Goal: Task Accomplishment & Management: Complete application form

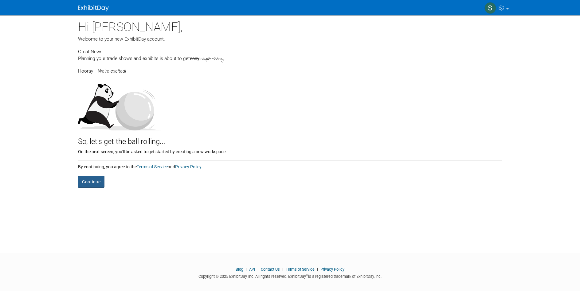
click at [94, 181] on button "Continue" at bounding box center [91, 182] width 26 height 12
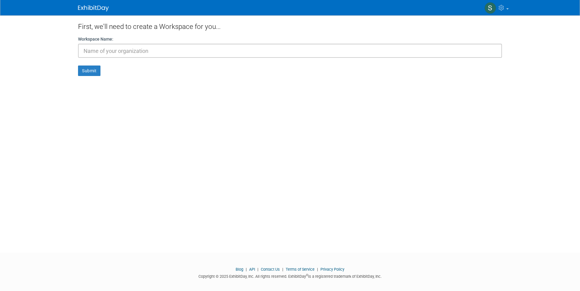
click at [112, 53] on input "text" at bounding box center [290, 51] width 424 height 14
type input "CTS [GEOGRAPHIC_DATA]"
click at [78, 65] on button "Submit" at bounding box center [89, 70] width 22 height 10
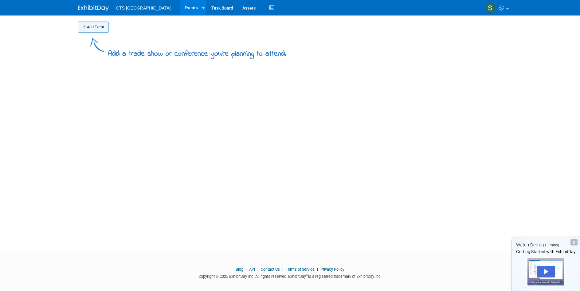
click at [97, 27] on button "Add Event" at bounding box center [93, 27] width 31 height 11
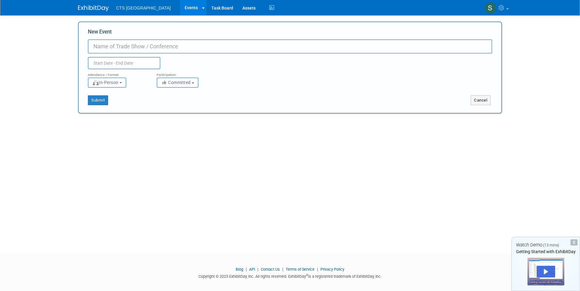
click at [107, 44] on input "New Event" at bounding box center [290, 46] width 405 height 14
type input "Lab Innovations"
click at [98, 99] on button "Submit" at bounding box center [98, 100] width 20 height 10
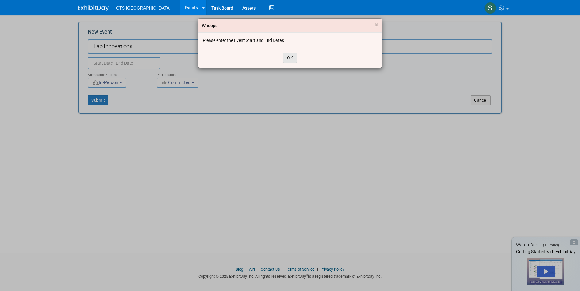
click at [291, 56] on button "OK" at bounding box center [290, 58] width 14 height 10
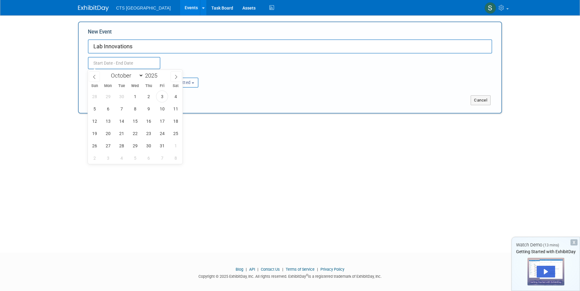
click at [126, 60] on input "text" at bounding box center [124, 63] width 73 height 12
click at [133, 145] on span "29" at bounding box center [135, 146] width 12 height 12
click at [147, 146] on span "30" at bounding box center [149, 146] width 12 height 12
type input "[DATE] to [DATE]"
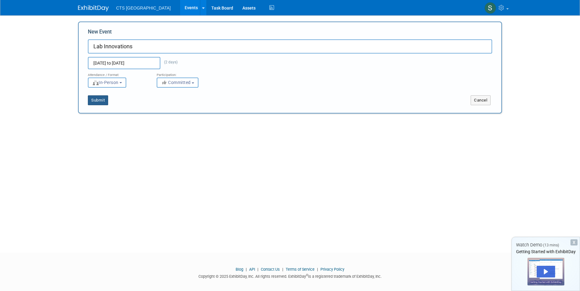
click at [103, 103] on button "Submit" at bounding box center [98, 100] width 20 height 10
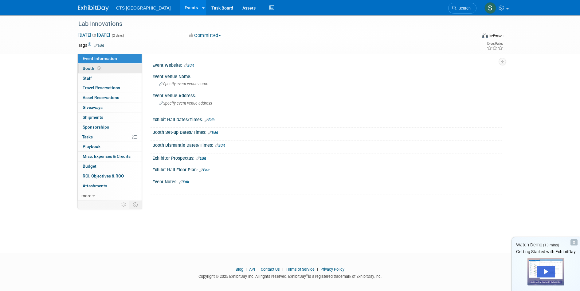
click at [86, 66] on span "Booth" at bounding box center [92, 68] width 19 height 5
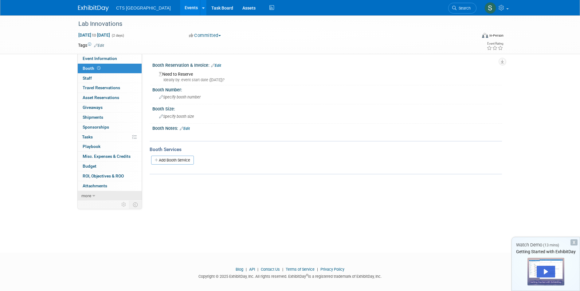
click at [93, 196] on icon at bounding box center [94, 196] width 3 height 4
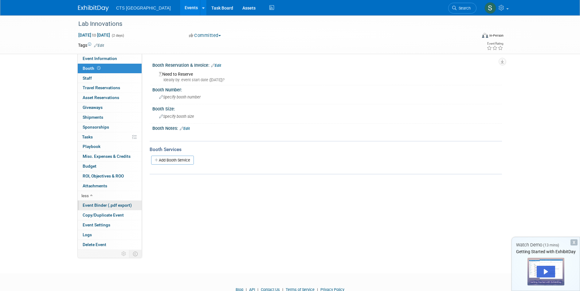
click at [99, 204] on span "Event Binder (.pdf export)" at bounding box center [107, 205] width 49 height 5
